Goal: Task Accomplishment & Management: Use online tool/utility

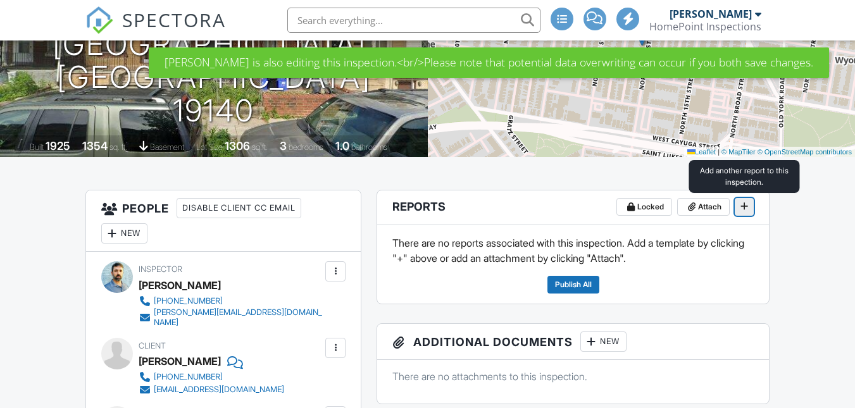
click at [745, 206] on icon at bounding box center [744, 206] width 8 height 9
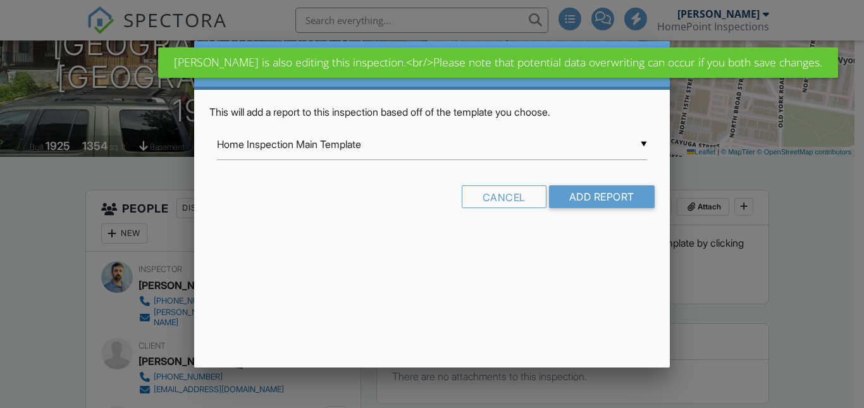
click at [482, 146] on input "Home Inspection Main Template" at bounding box center [432, 144] width 430 height 31
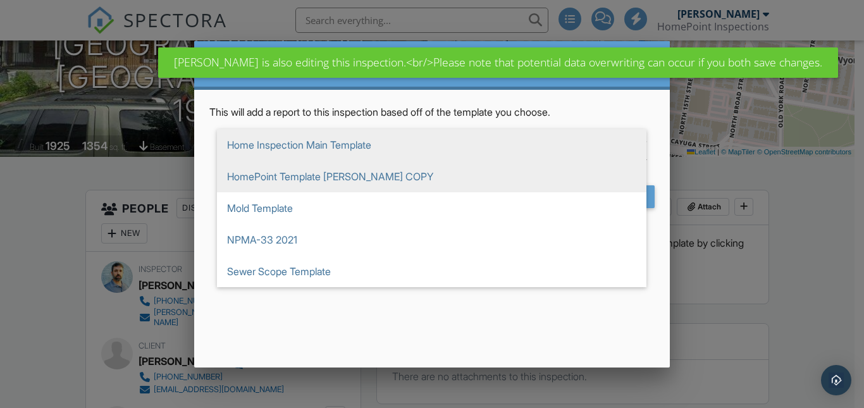
click at [313, 175] on span "HomePoint Template TOM COPY" at bounding box center [432, 177] width 430 height 32
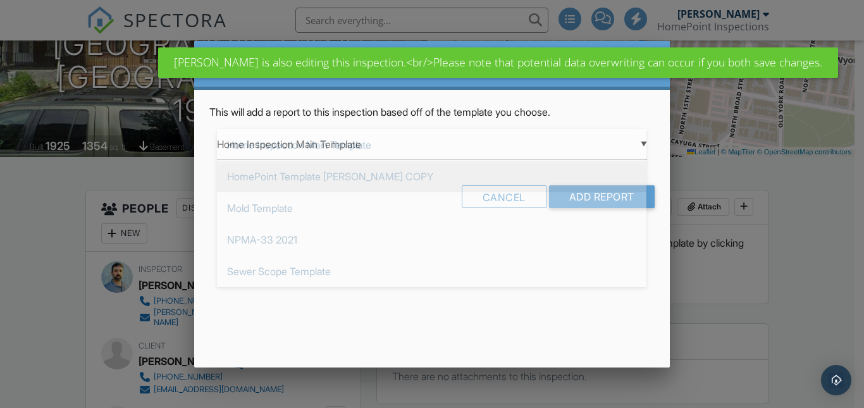
type input "HomePoint Template TOM COPY"
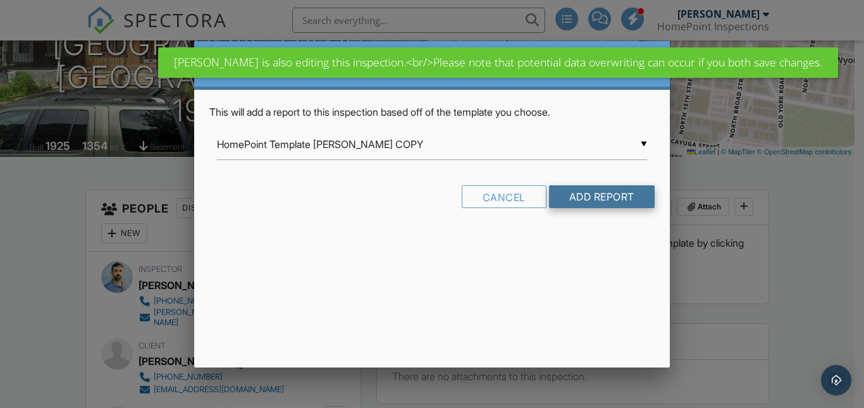
click at [586, 196] on input "Add Report" at bounding box center [602, 196] width 106 height 23
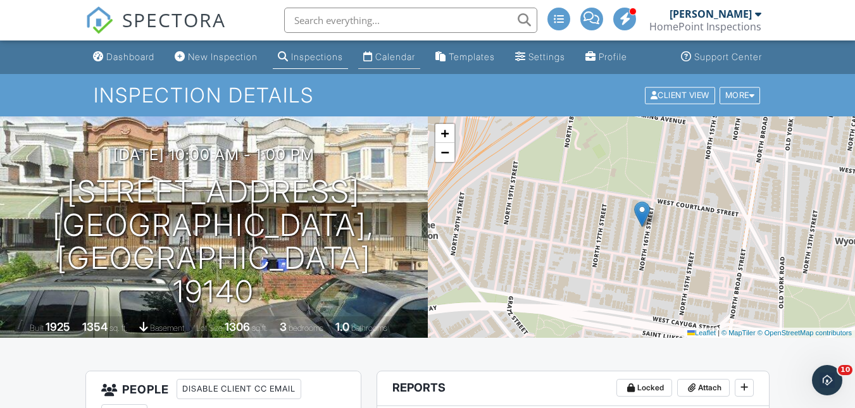
click at [407, 44] on li "Calendar" at bounding box center [389, 58] width 67 height 34
click at [403, 51] on link "Calendar" at bounding box center [389, 57] width 62 height 23
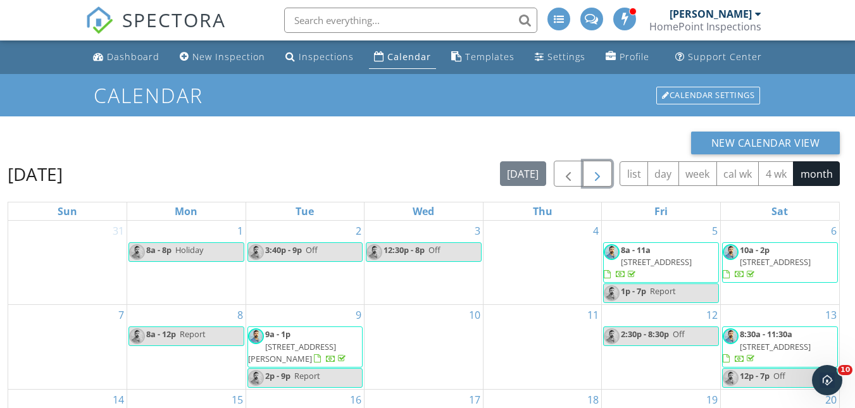
click at [601, 174] on span "button" at bounding box center [597, 173] width 15 height 15
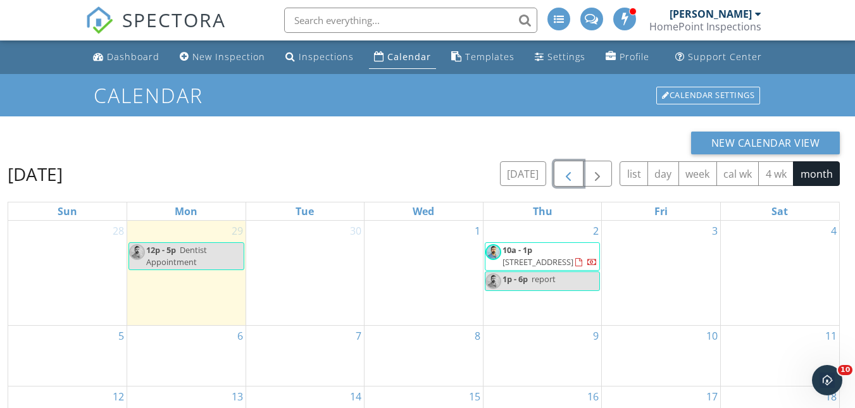
click at [572, 172] on span "button" at bounding box center [568, 173] width 15 height 15
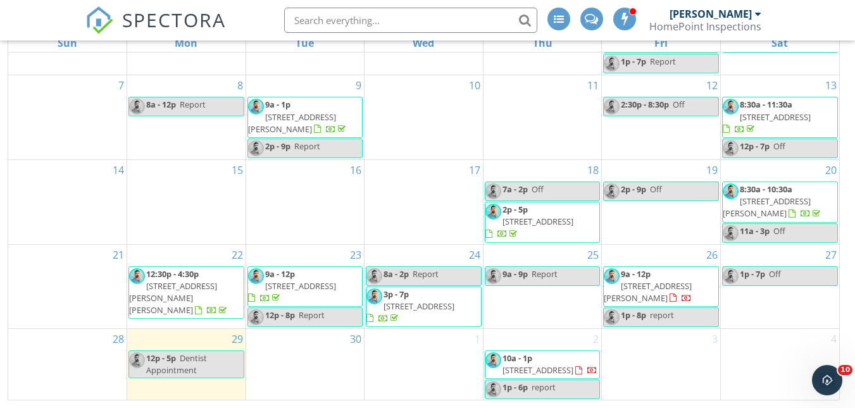
scroll to position [62, 0]
